Goal: Transaction & Acquisition: Purchase product/service

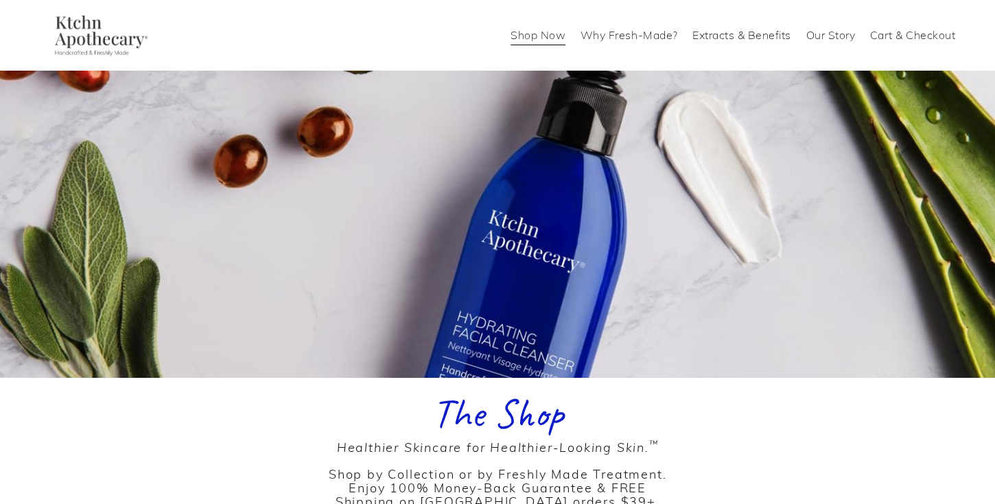
click at [536, 36] on link "Shop Now" at bounding box center [537, 36] width 55 height 22
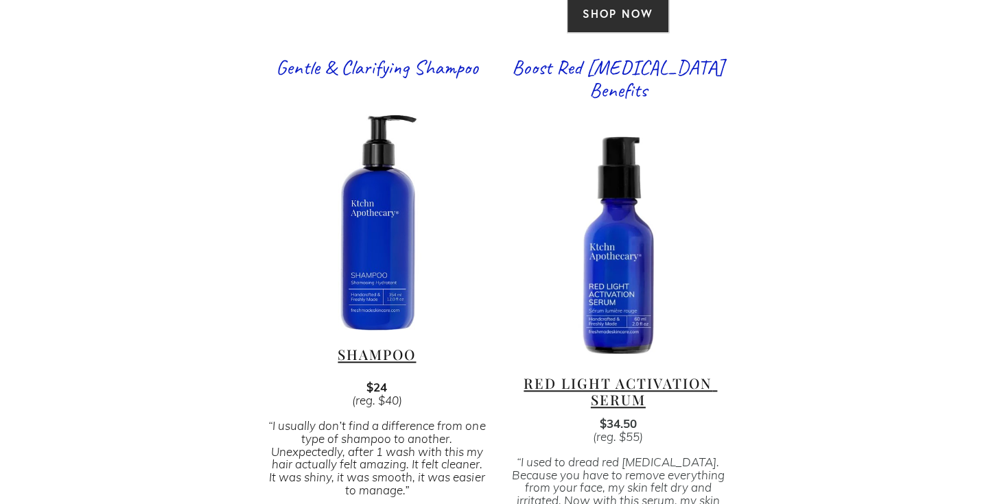
scroll to position [2989, 0]
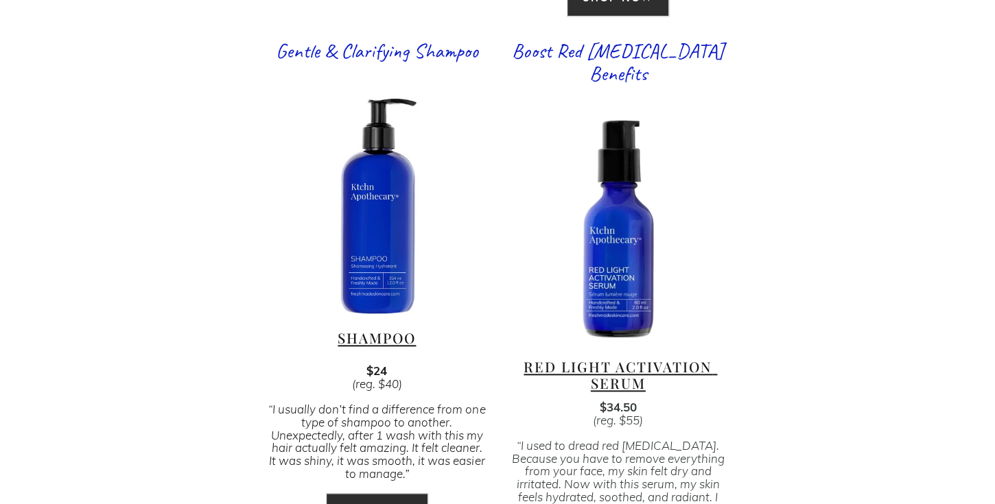
click at [684, 357] on span "RED LIGHT ACTIVATION SERUM" at bounding box center [619, 374] width 193 height 35
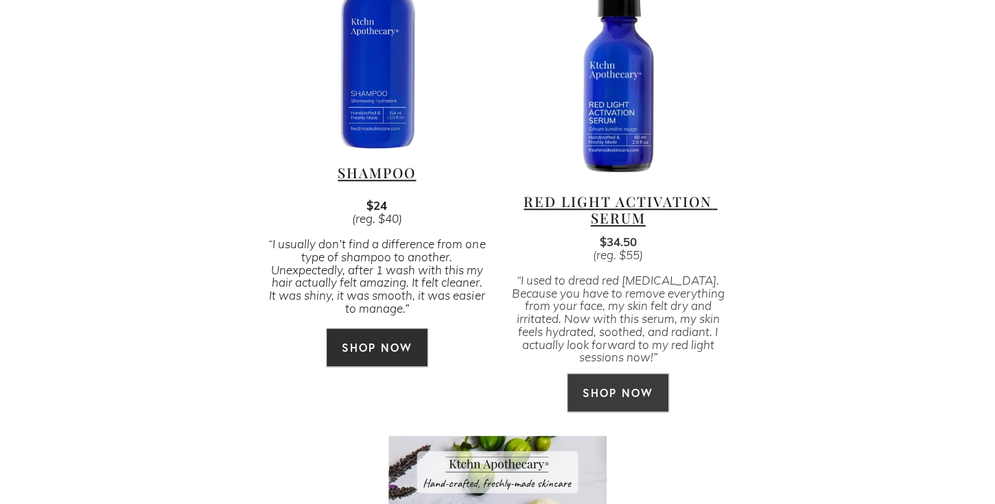
scroll to position [3175, 0]
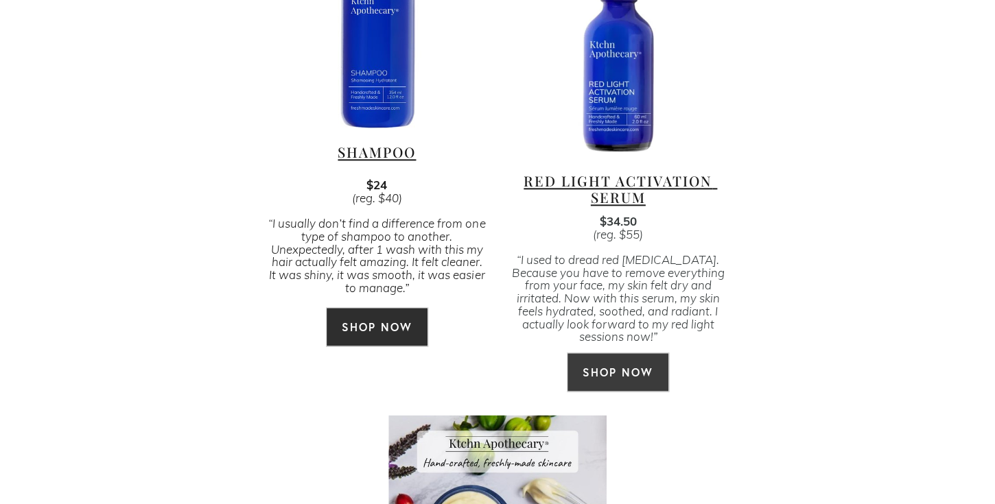
click at [648, 353] on link "SHOP NOW" at bounding box center [618, 372] width 102 height 39
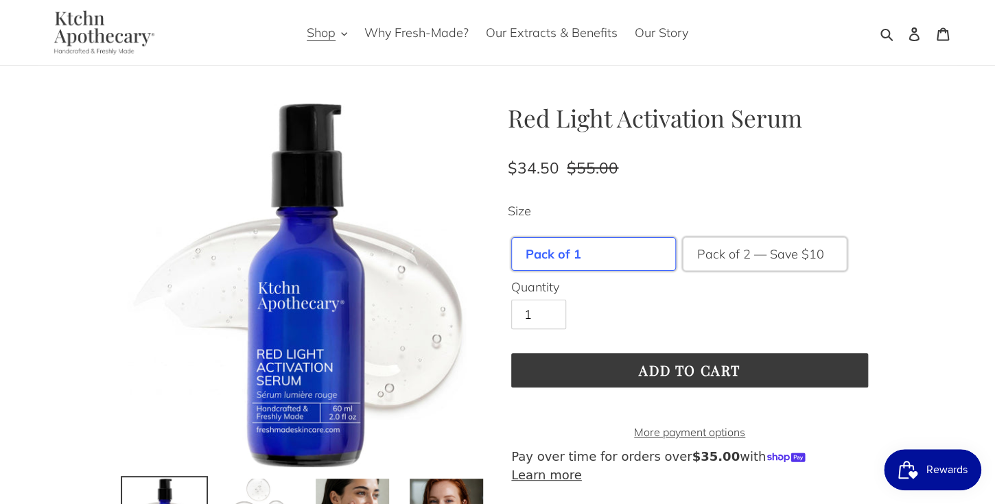
click at [717, 258] on label "Pack of 2 — Save $10" at bounding box center [760, 254] width 127 height 19
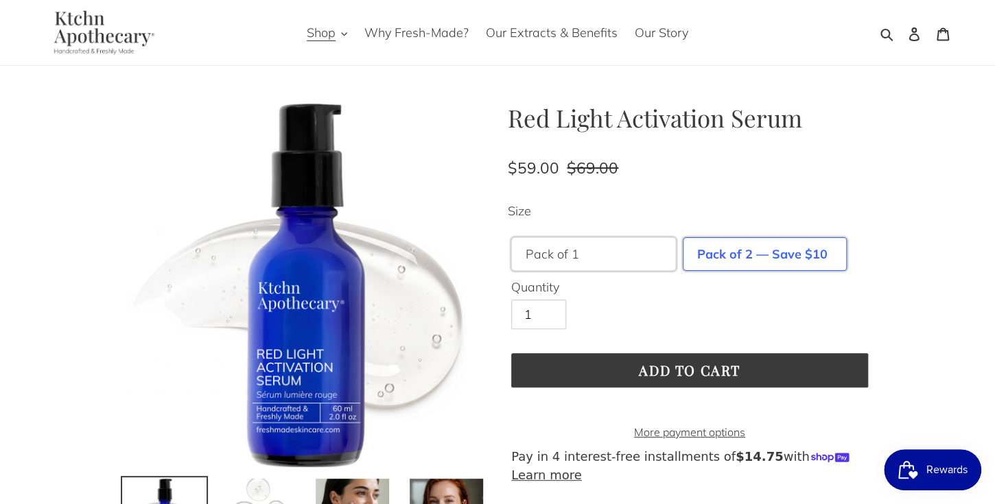
click at [564, 254] on label "Pack of 1" at bounding box center [552, 254] width 54 height 19
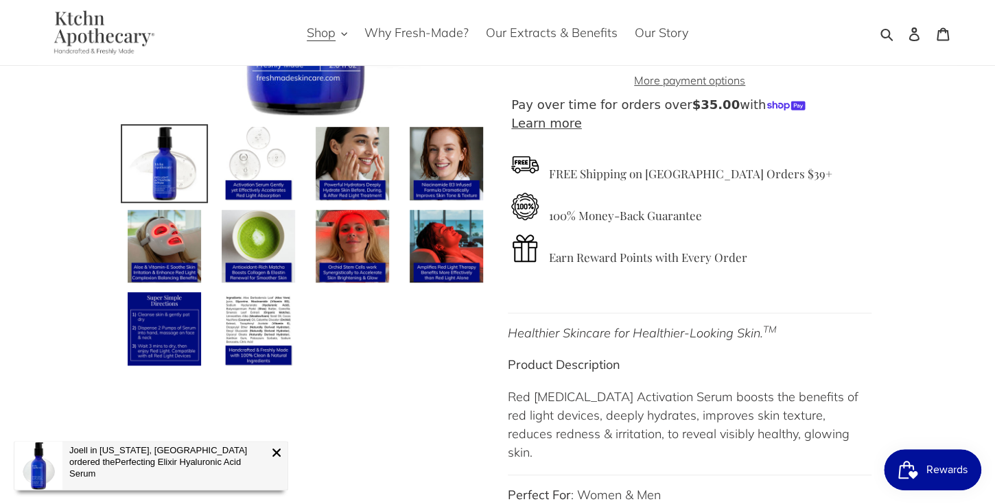
scroll to position [346, 0]
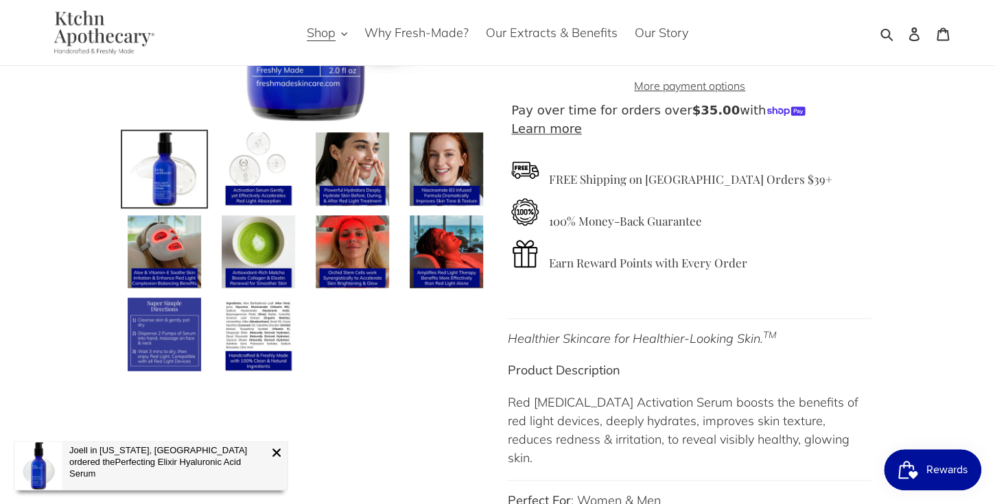
click at [173, 327] on img at bounding box center [164, 334] width 76 height 76
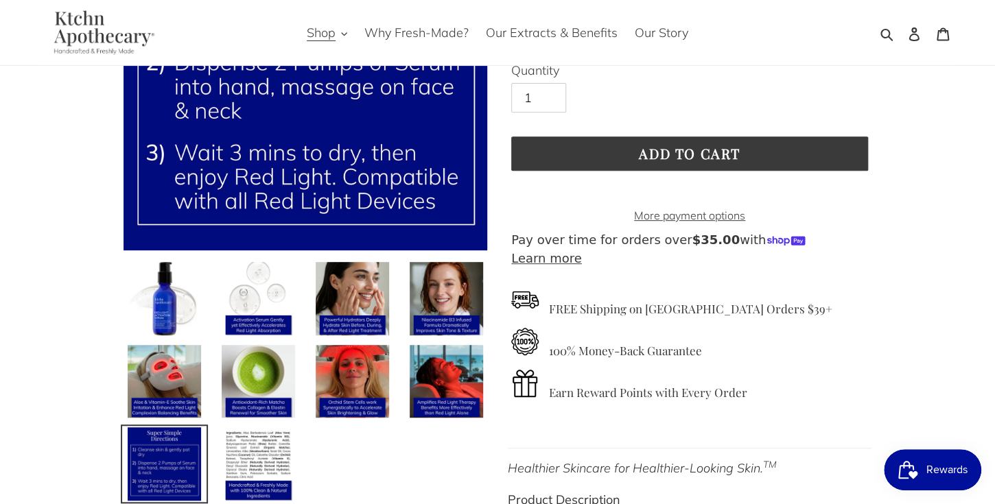
scroll to position [242, 0]
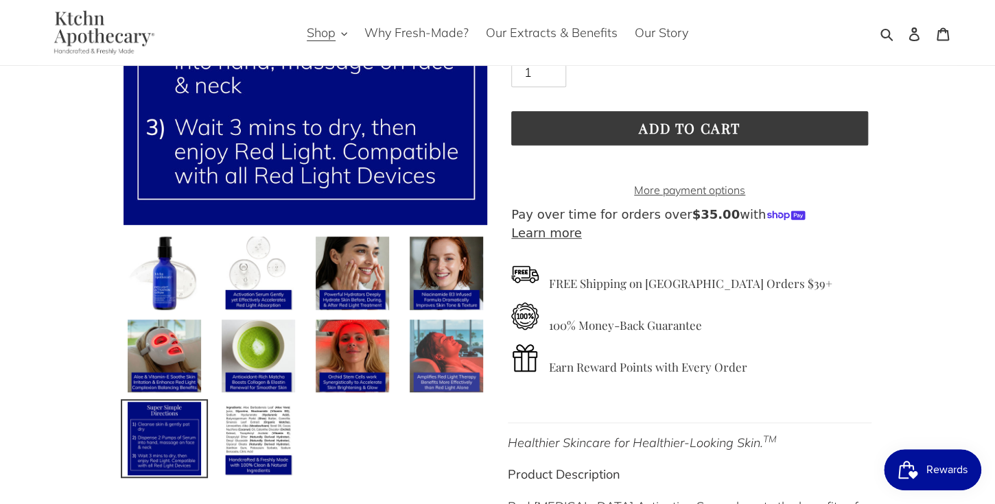
click at [468, 348] on img at bounding box center [446, 356] width 76 height 76
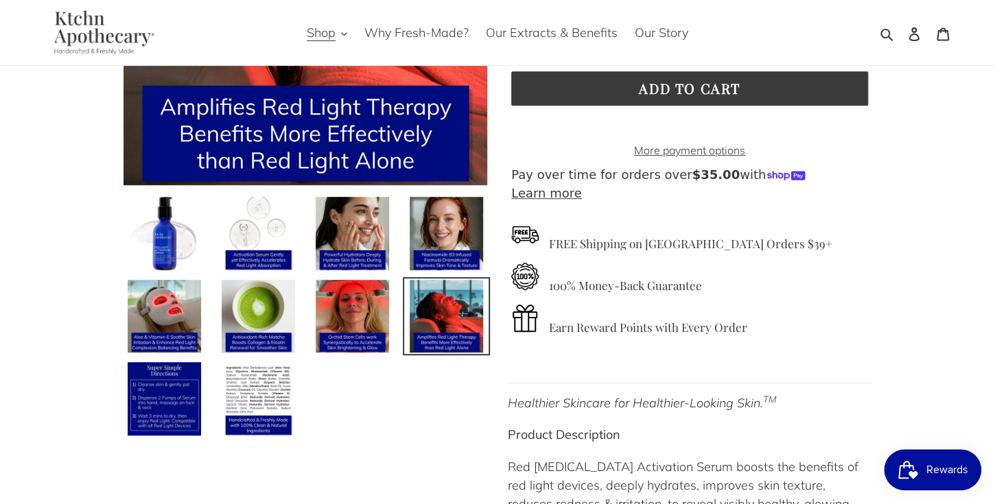
scroll to position [293, 0]
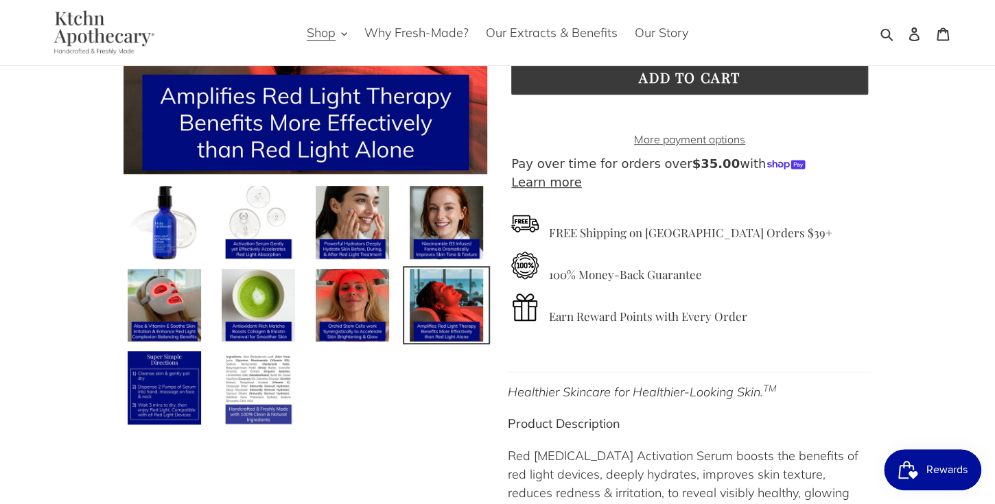
click at [258, 390] on img at bounding box center [258, 388] width 76 height 76
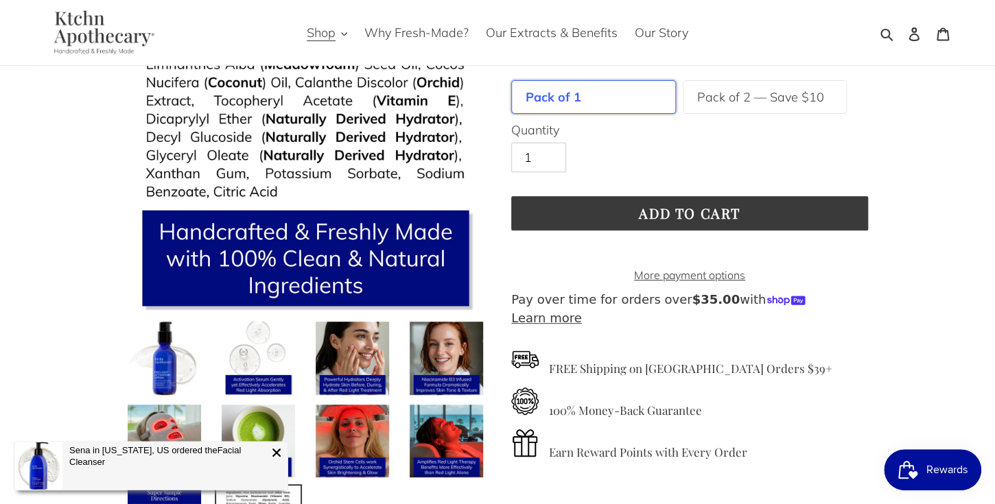
scroll to position [160, 0]
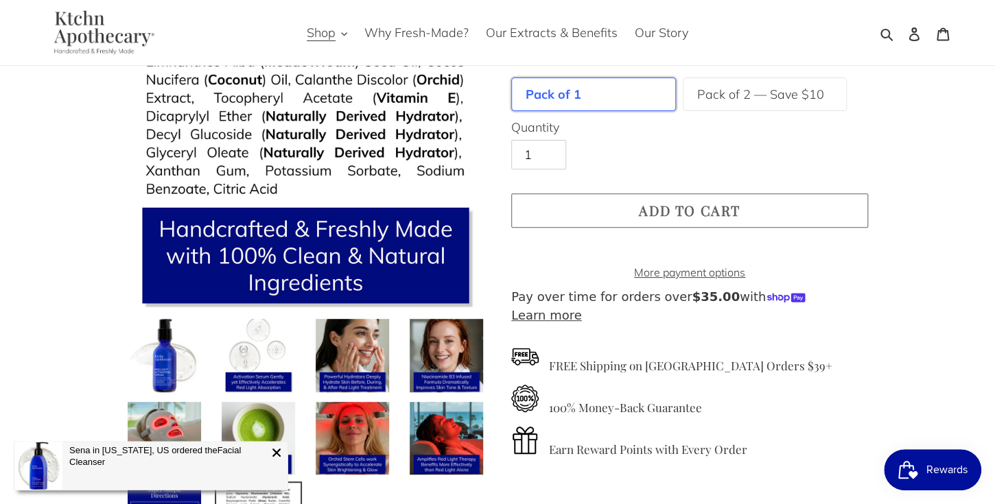
click at [696, 208] on span "Add to cart" at bounding box center [690, 210] width 102 height 19
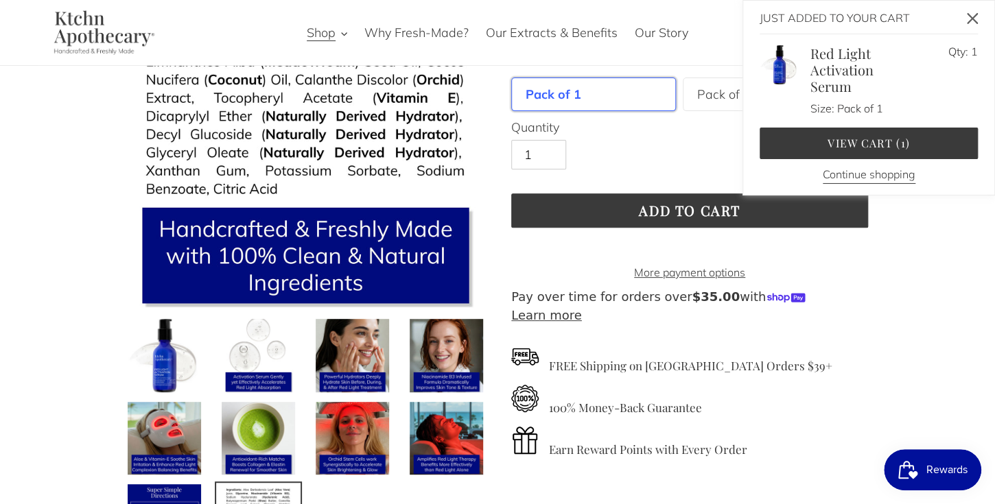
click at [973, 20] on icon "Close" at bounding box center [971, 18] width 11 height 11
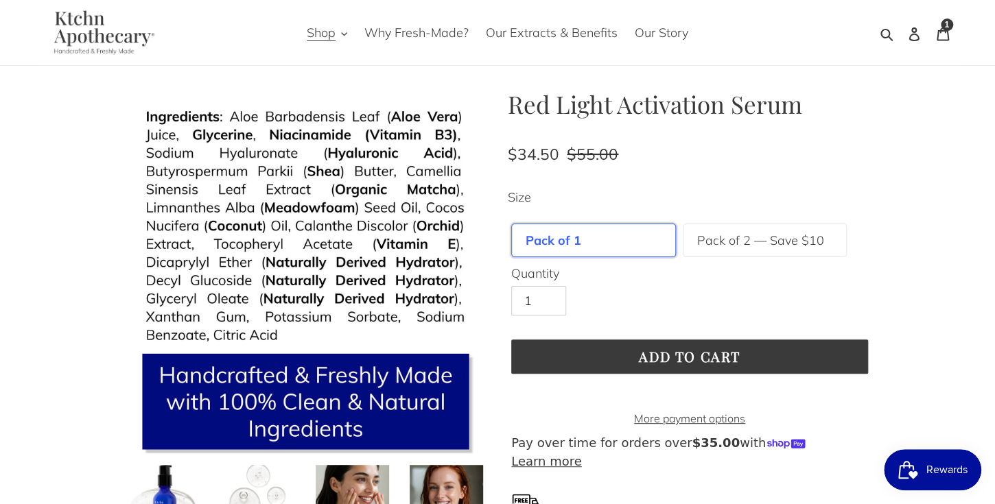
scroll to position [0, 0]
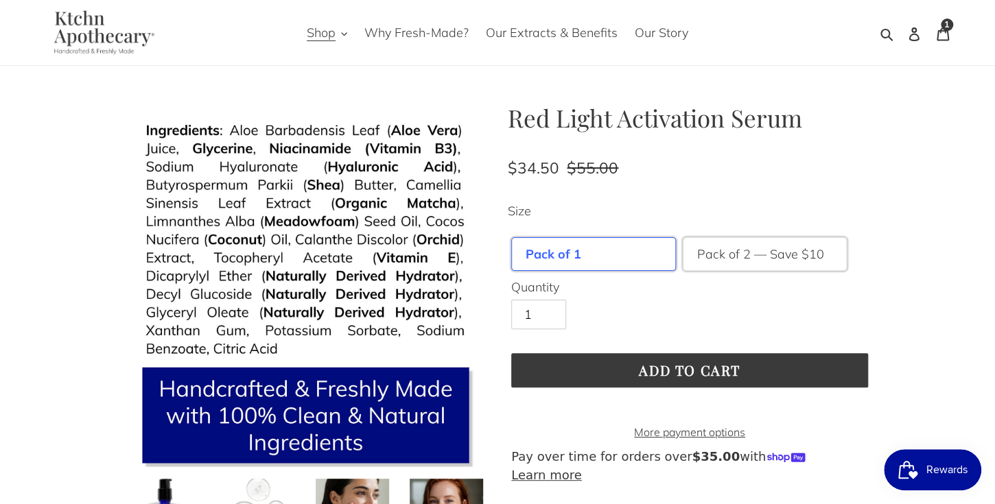
click at [737, 259] on label "Pack of 2 — Save $10" at bounding box center [760, 254] width 127 height 19
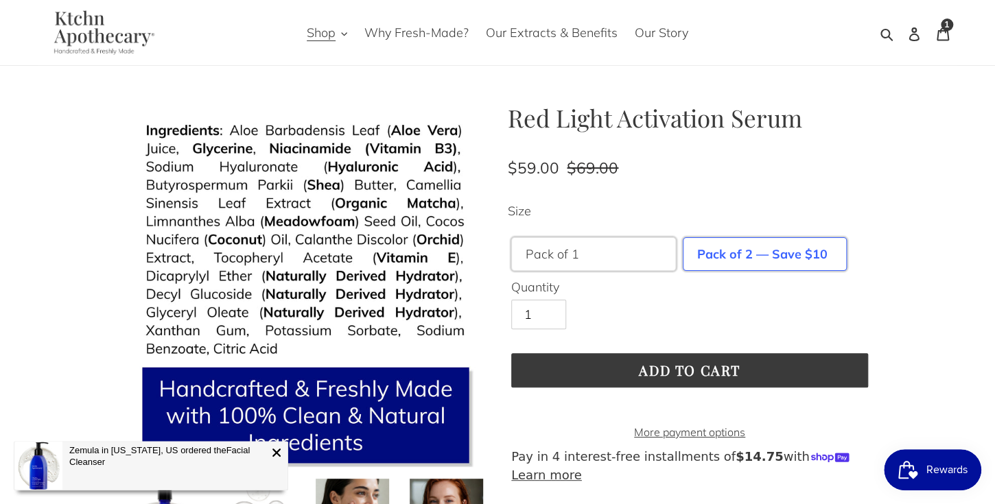
click at [526, 237] on div "Pack of 1" at bounding box center [593, 254] width 165 height 34
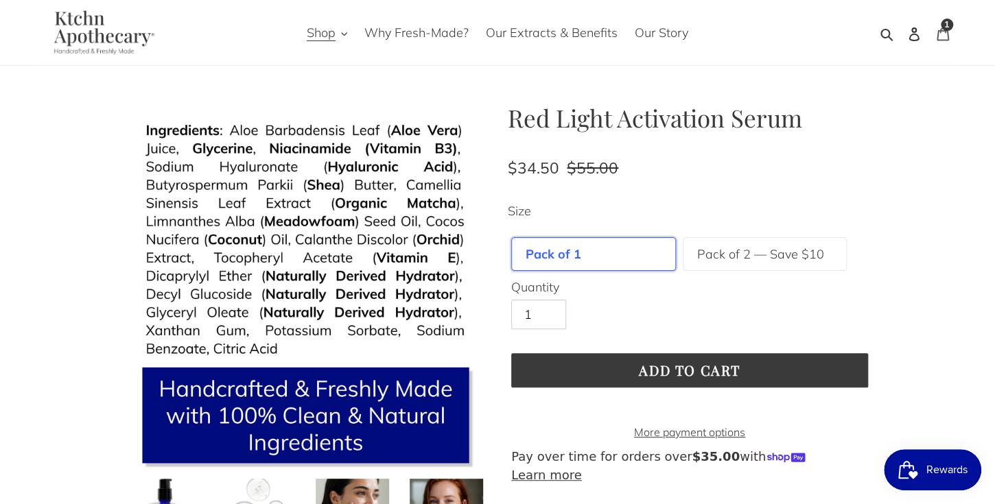
click at [944, 33] on icon at bounding box center [943, 34] width 14 height 14
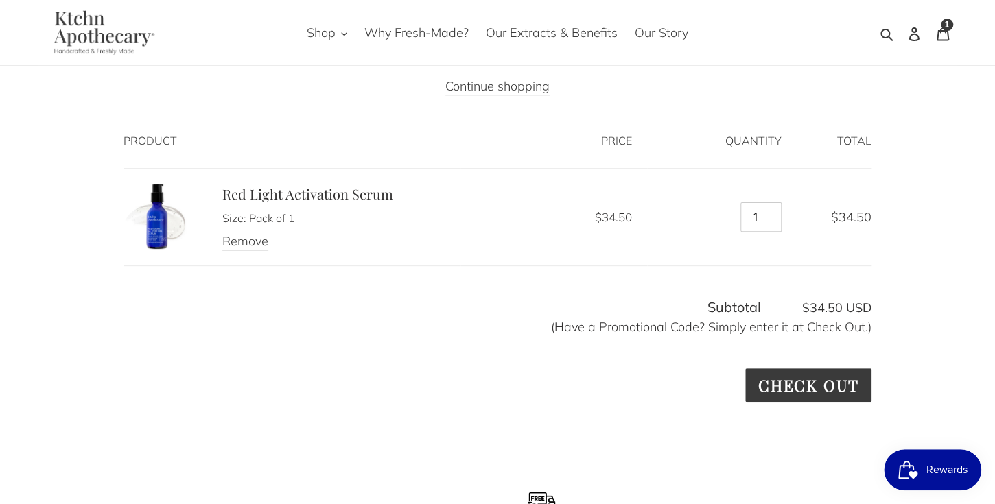
scroll to position [72, 0]
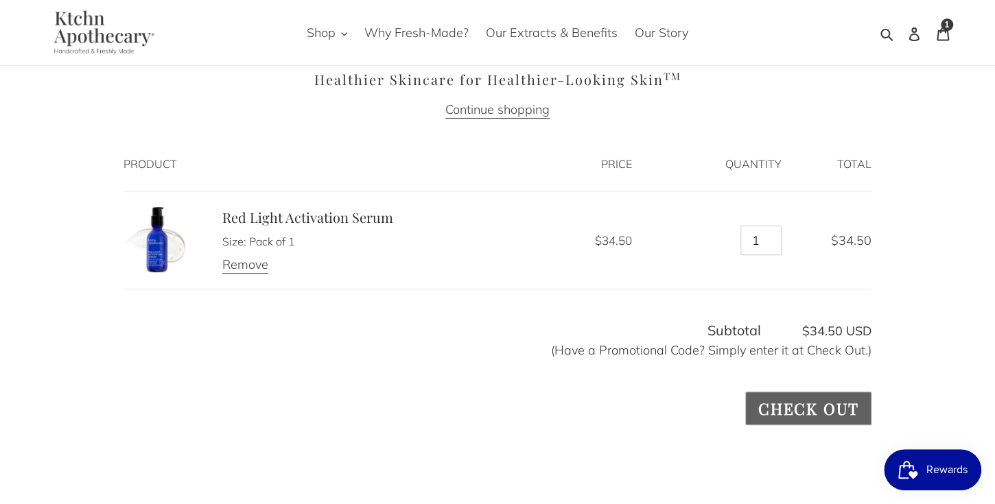
click at [789, 405] on input "Check out" at bounding box center [808, 409] width 126 height 34
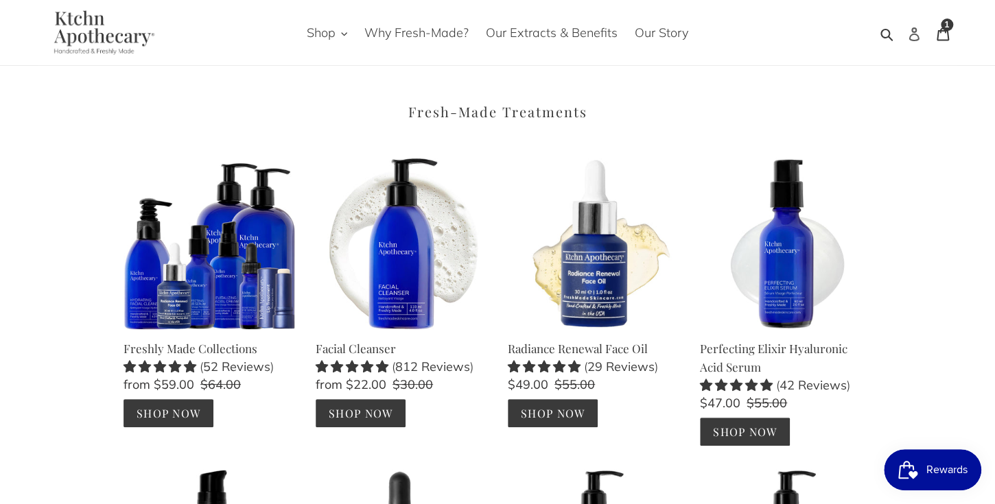
click at [910, 36] on icon at bounding box center [913, 34] width 10 height 14
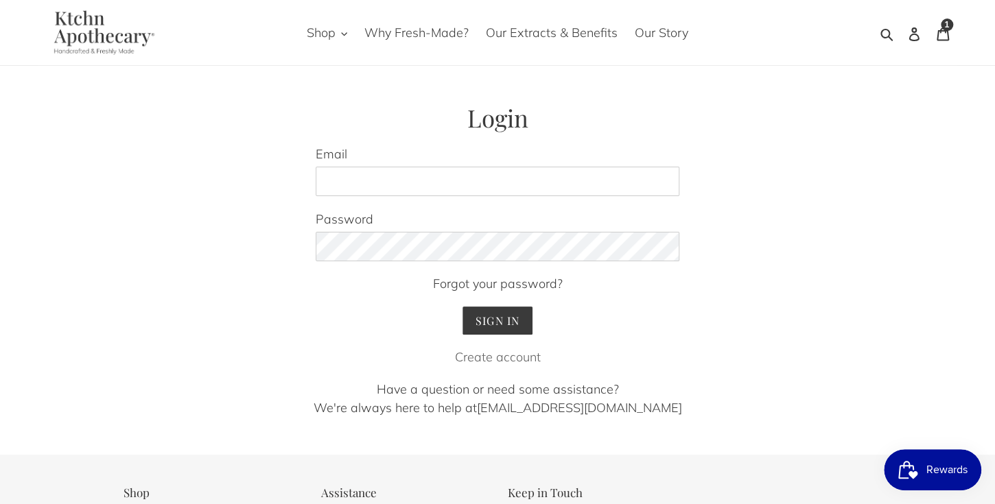
click at [494, 358] on link "Create account" at bounding box center [498, 357] width 86 height 16
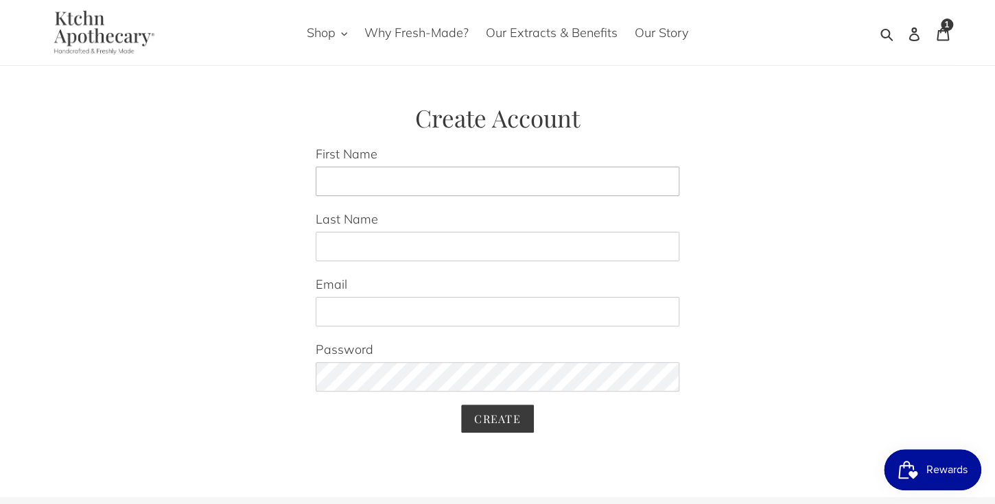
click at [340, 174] on input "First Name" at bounding box center [498, 182] width 364 height 30
click at [344, 179] on input "First Name" at bounding box center [498, 182] width 364 height 30
type input "Margaret"
type input "Dreher"
type input "pdreher@comcast.net"
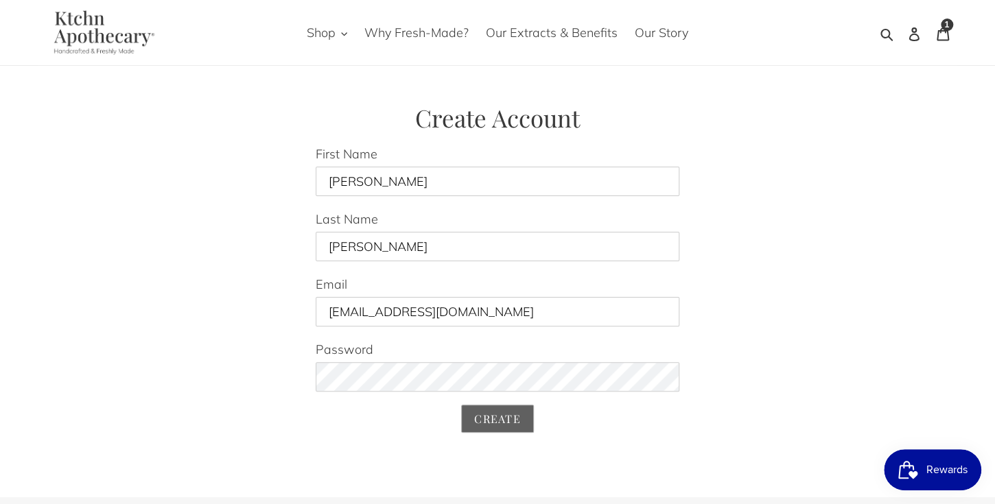
click at [508, 421] on input "Create" at bounding box center [497, 419] width 73 height 28
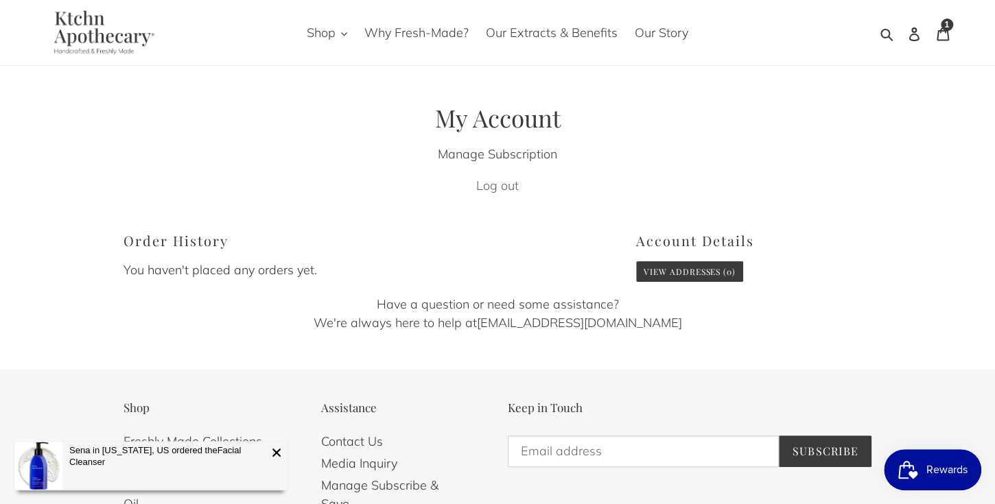
click at [497, 185] on link "Log out" at bounding box center [497, 186] width 43 height 16
